Goal: Use online tool/utility: Utilize a website feature to perform a specific function

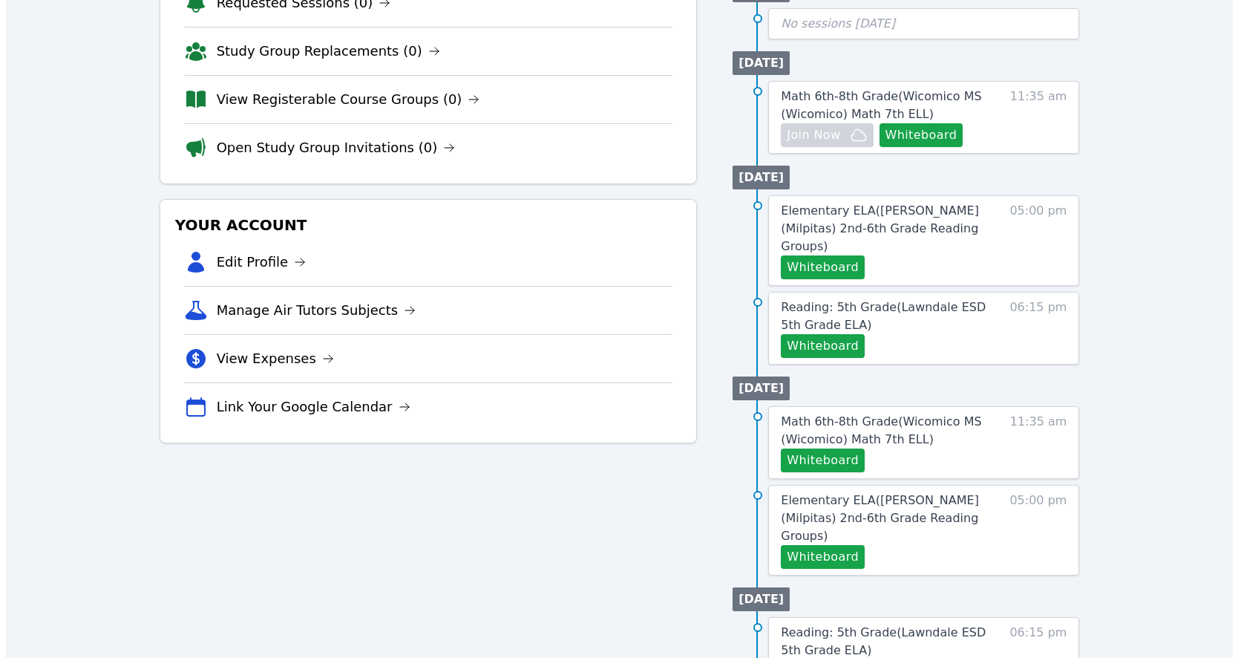
scroll to position [159, 0]
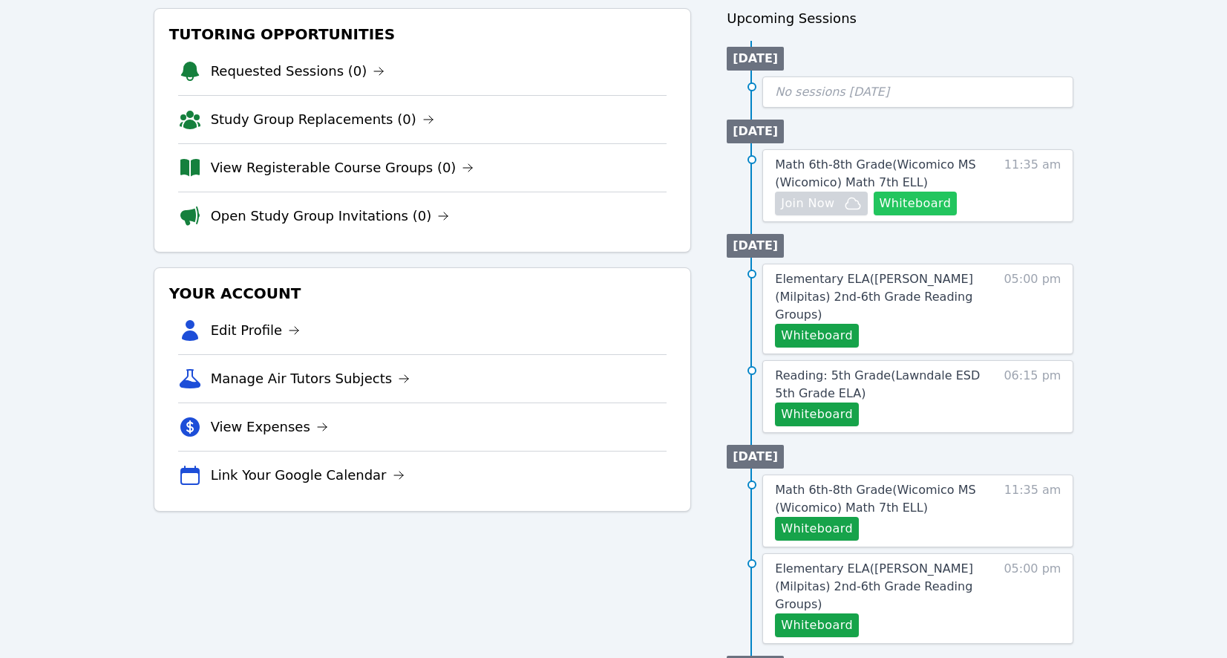
click at [917, 203] on button "Whiteboard" at bounding box center [915, 203] width 84 height 24
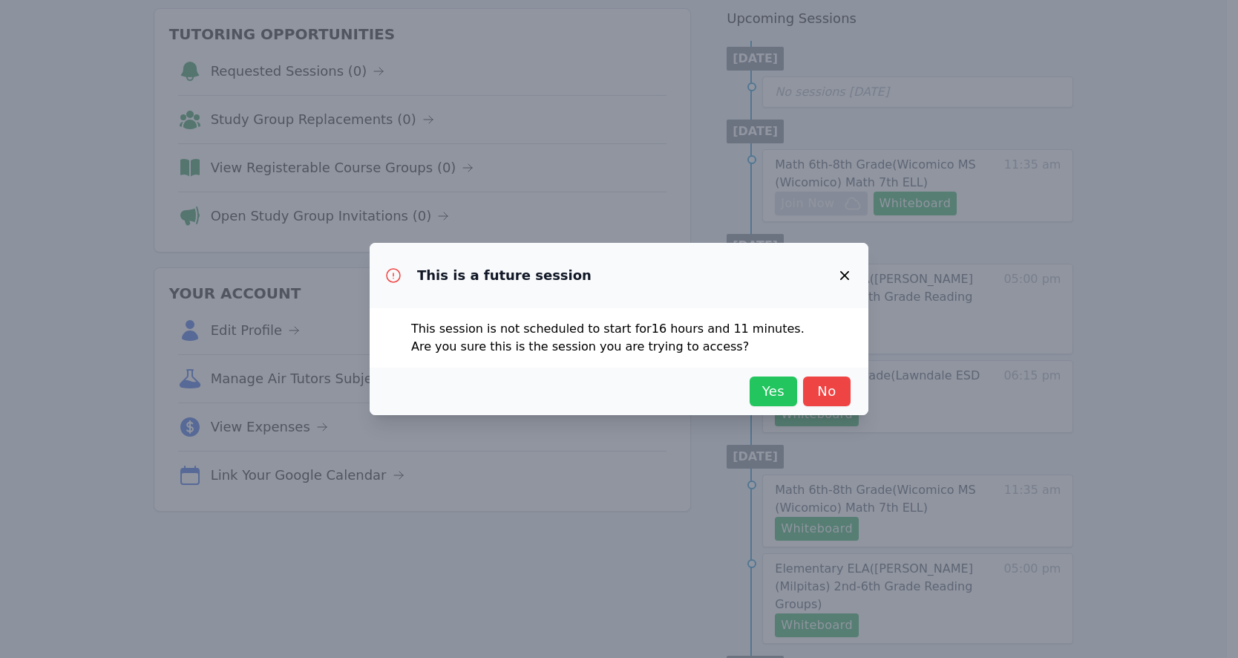
click at [778, 381] on span "Yes" at bounding box center [773, 391] width 33 height 21
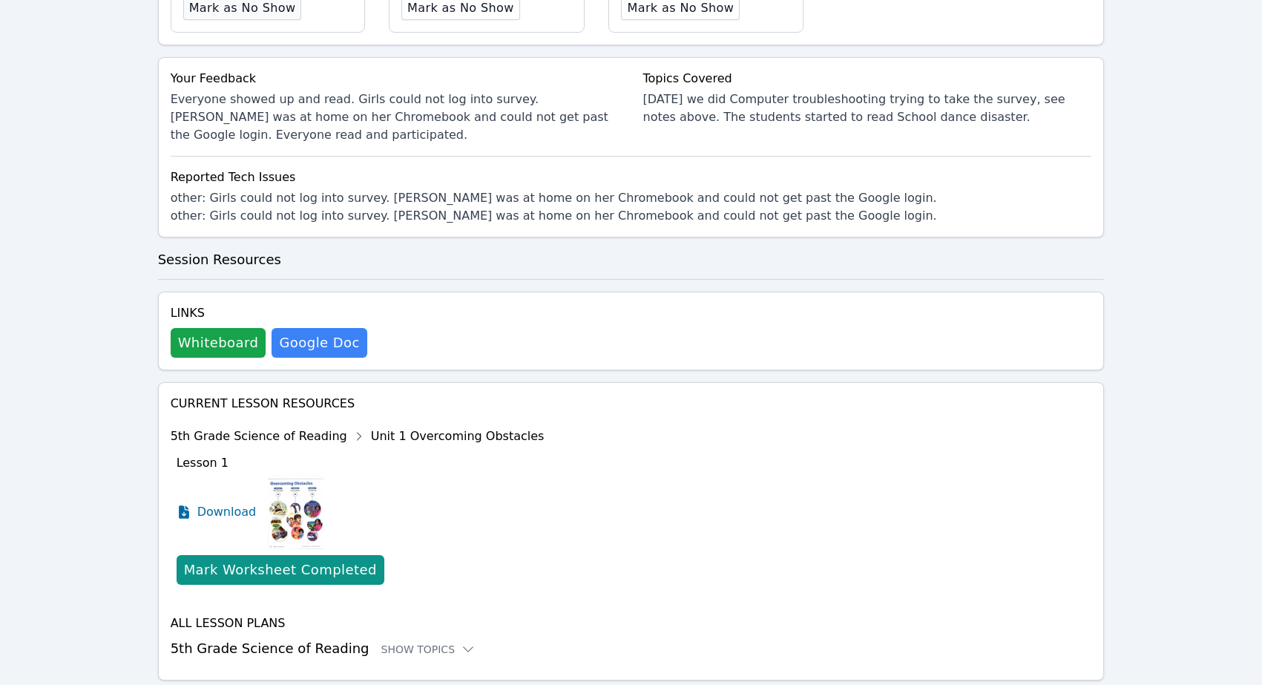
scroll to position [557, 0]
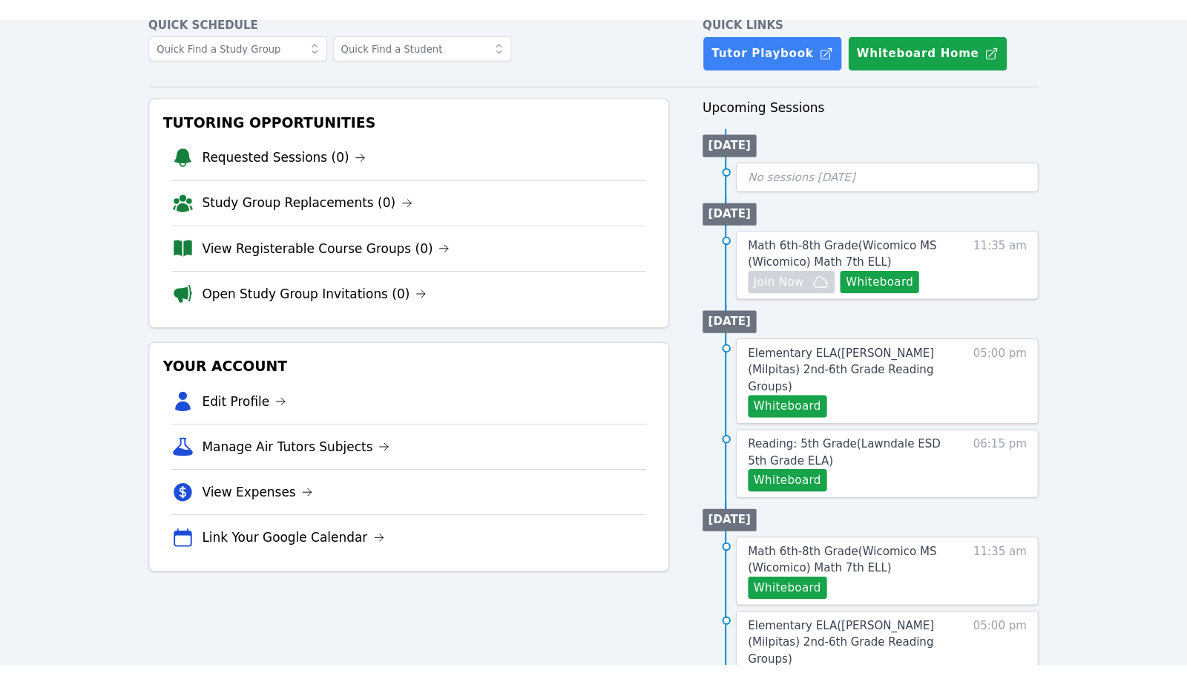
scroll to position [142, 0]
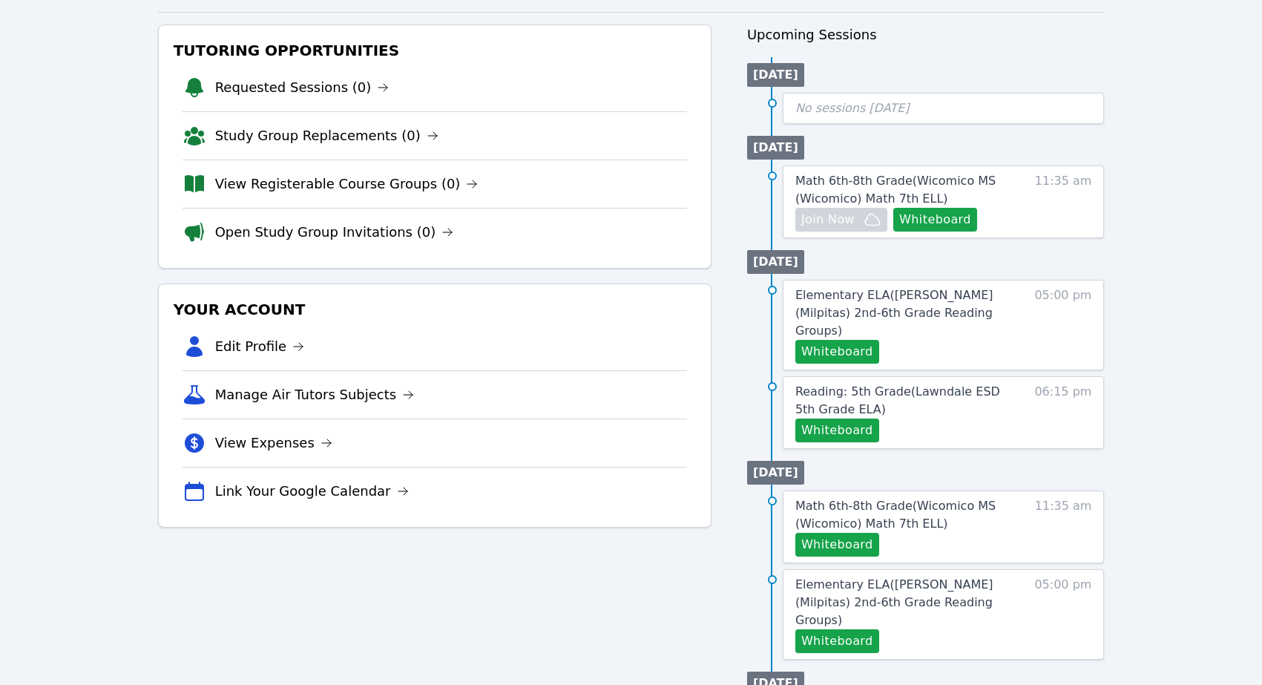
click at [1137, 253] on div "Home Sessions Study Groups Students Messages Open user menu Frank Burmann Open …" at bounding box center [631, 553] width 1262 height 1391
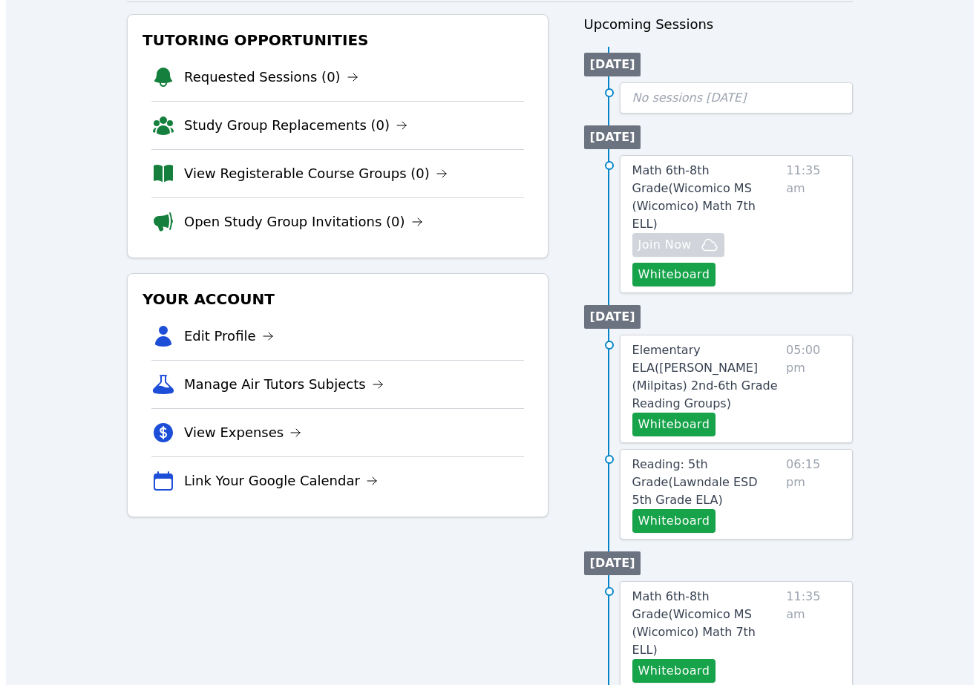
scroll to position [0, 0]
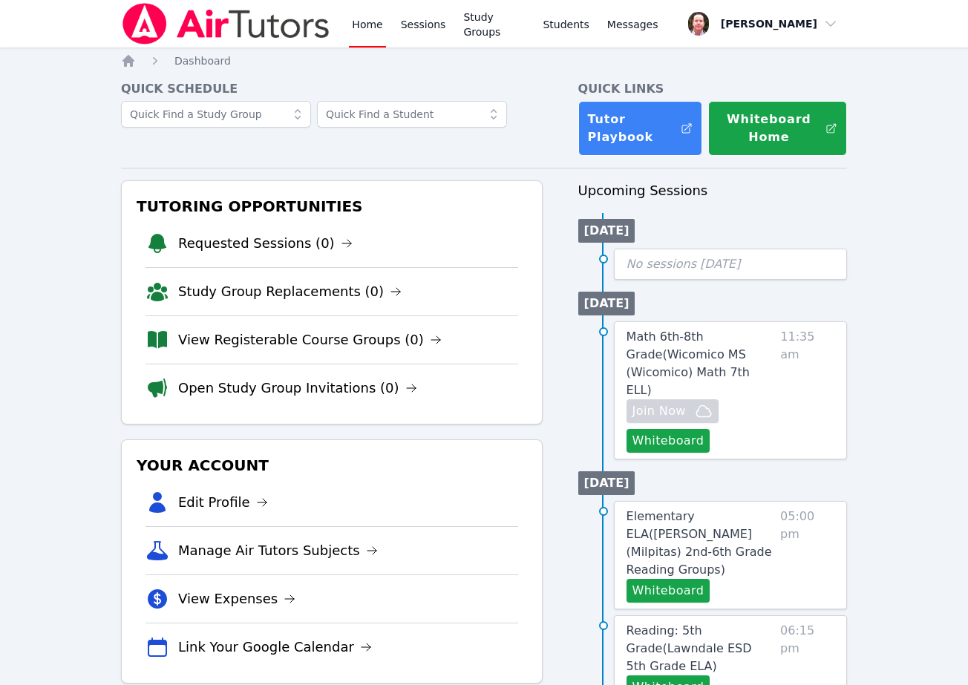
click at [660, 257] on span "No sessions today" at bounding box center [683, 264] width 114 height 14
click at [652, 429] on button "Whiteboard" at bounding box center [668, 441] width 84 height 24
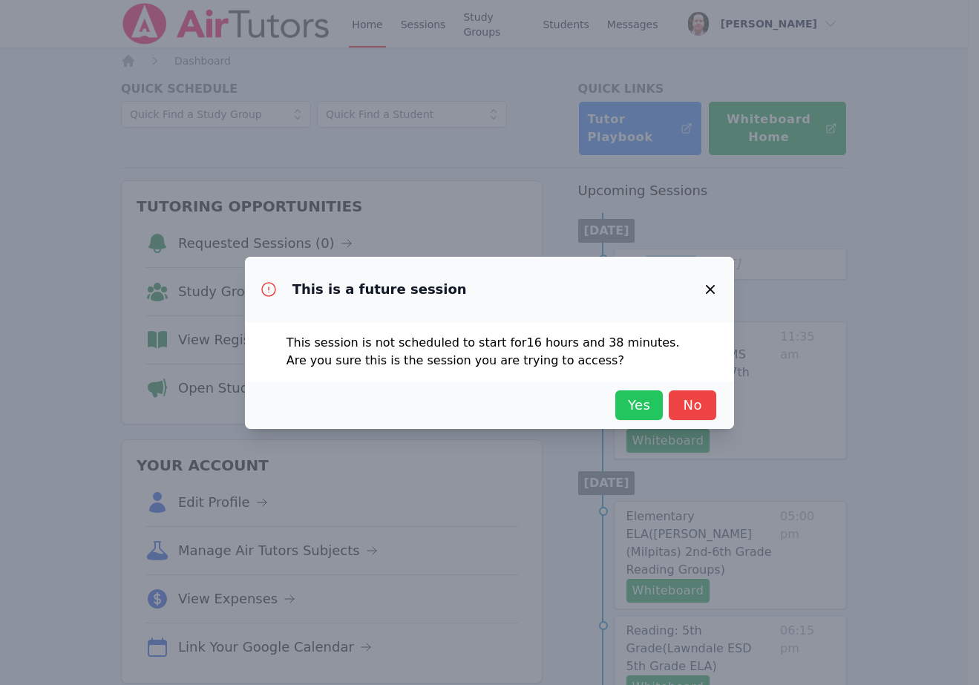
click at [642, 402] on span "Yes" at bounding box center [639, 405] width 33 height 21
